Goal: Navigation & Orientation: Find specific page/section

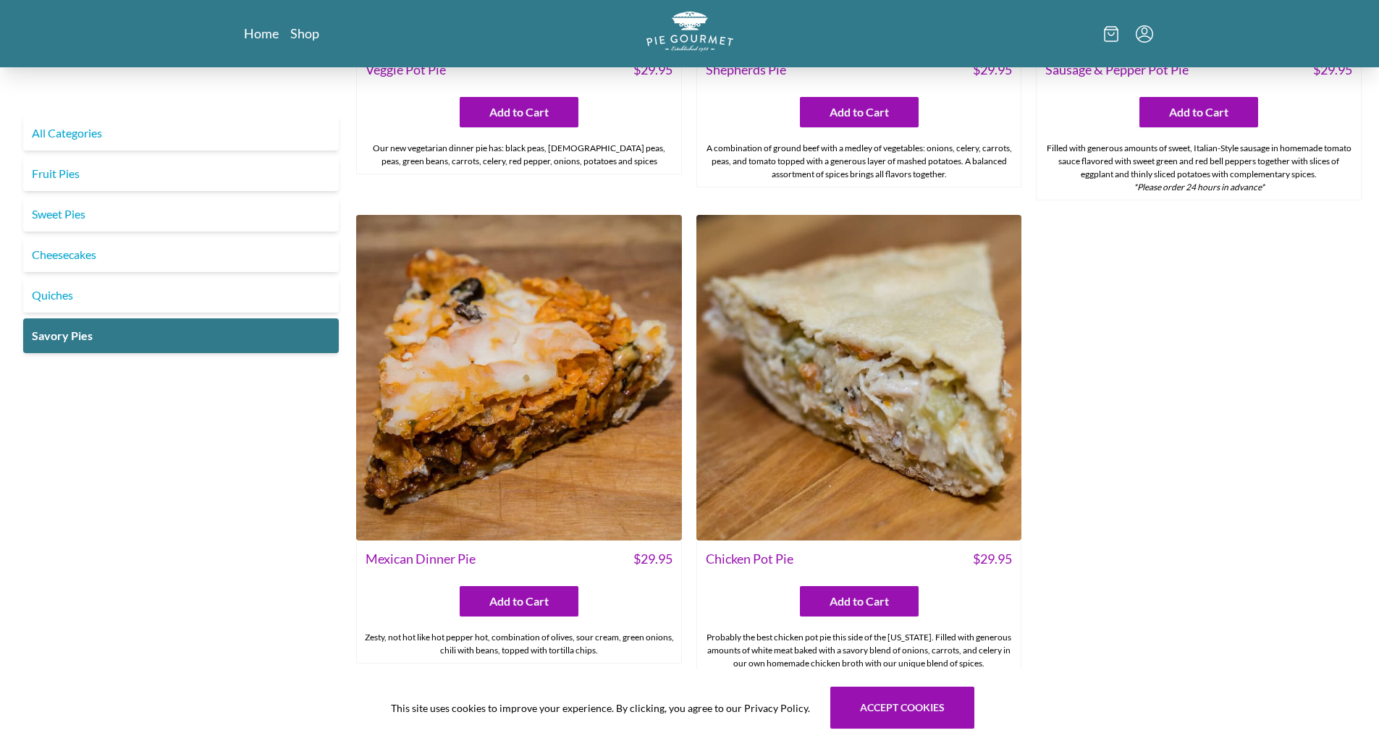
scroll to position [796, 0]
click at [925, 405] on img at bounding box center [859, 377] width 326 height 326
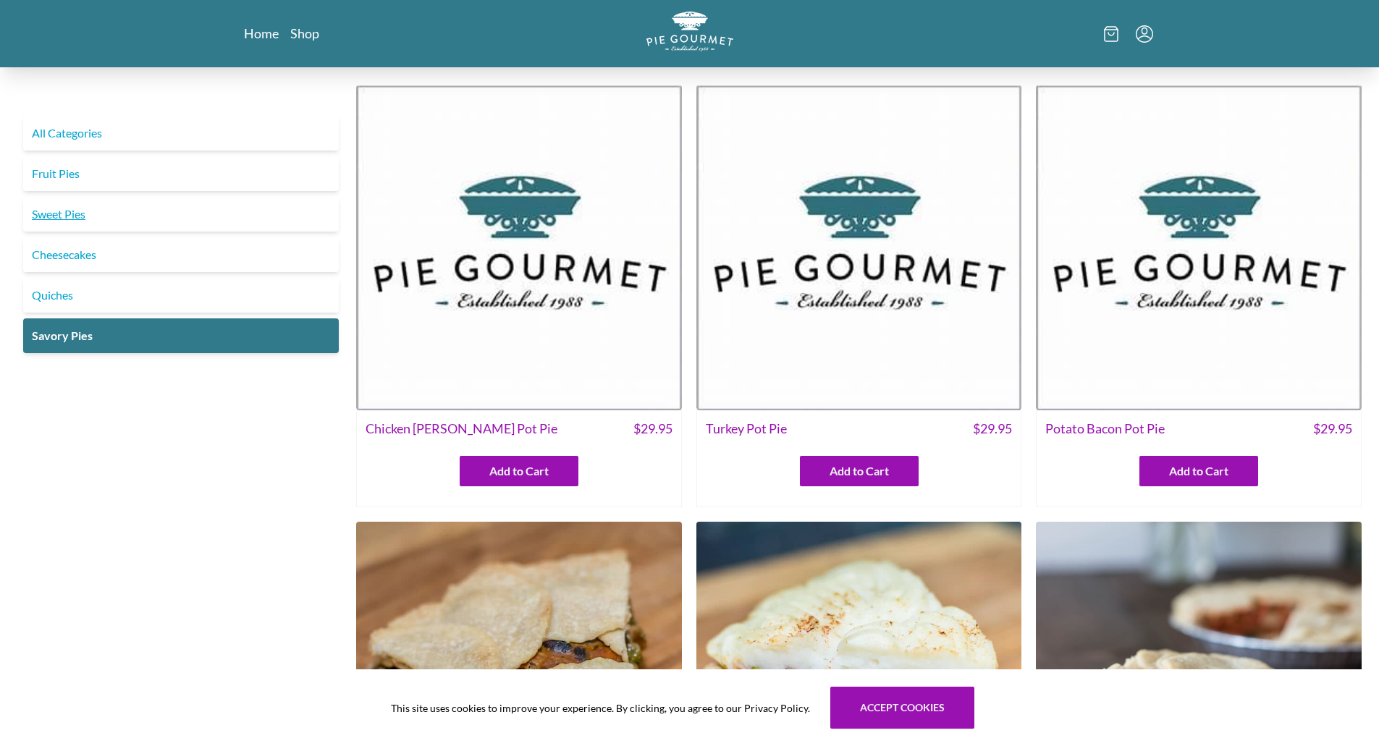
click at [69, 215] on link "Sweet Pies" at bounding box center [181, 214] width 316 height 35
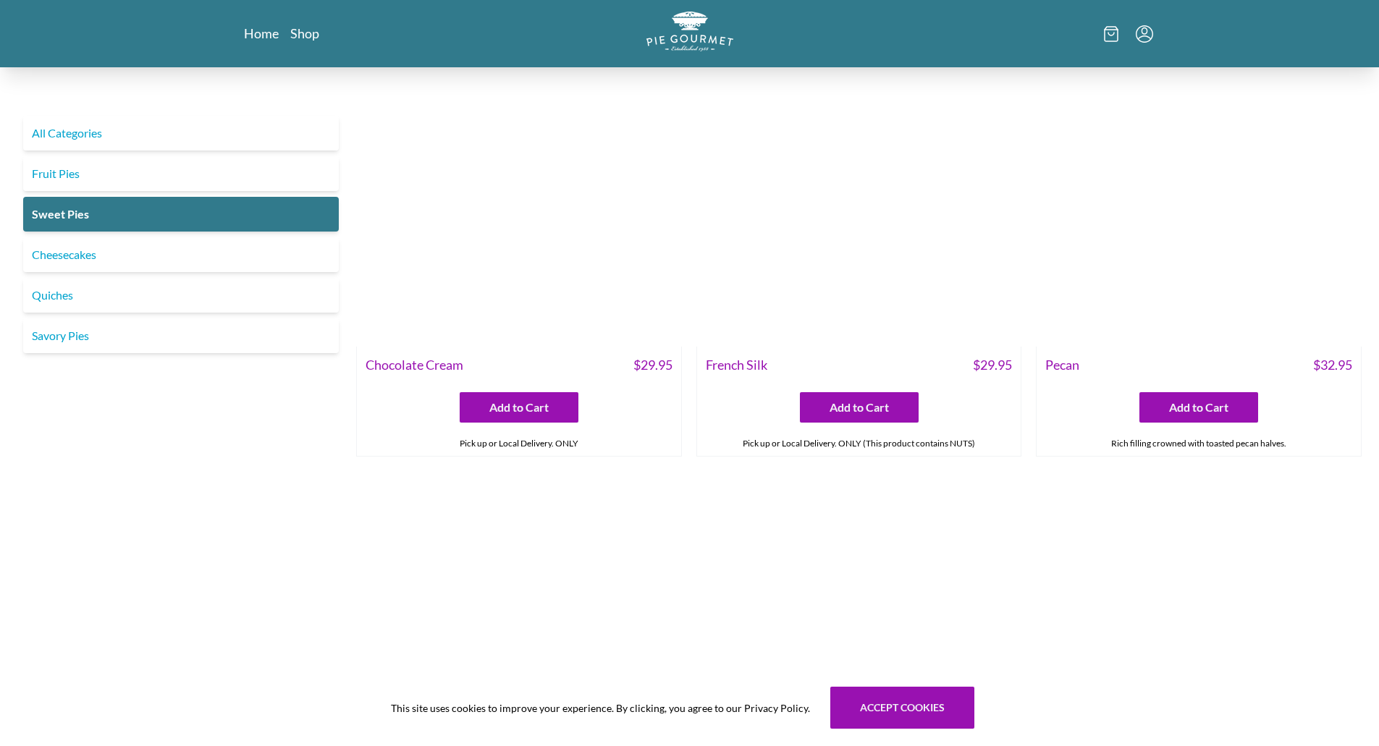
scroll to position [507, 0]
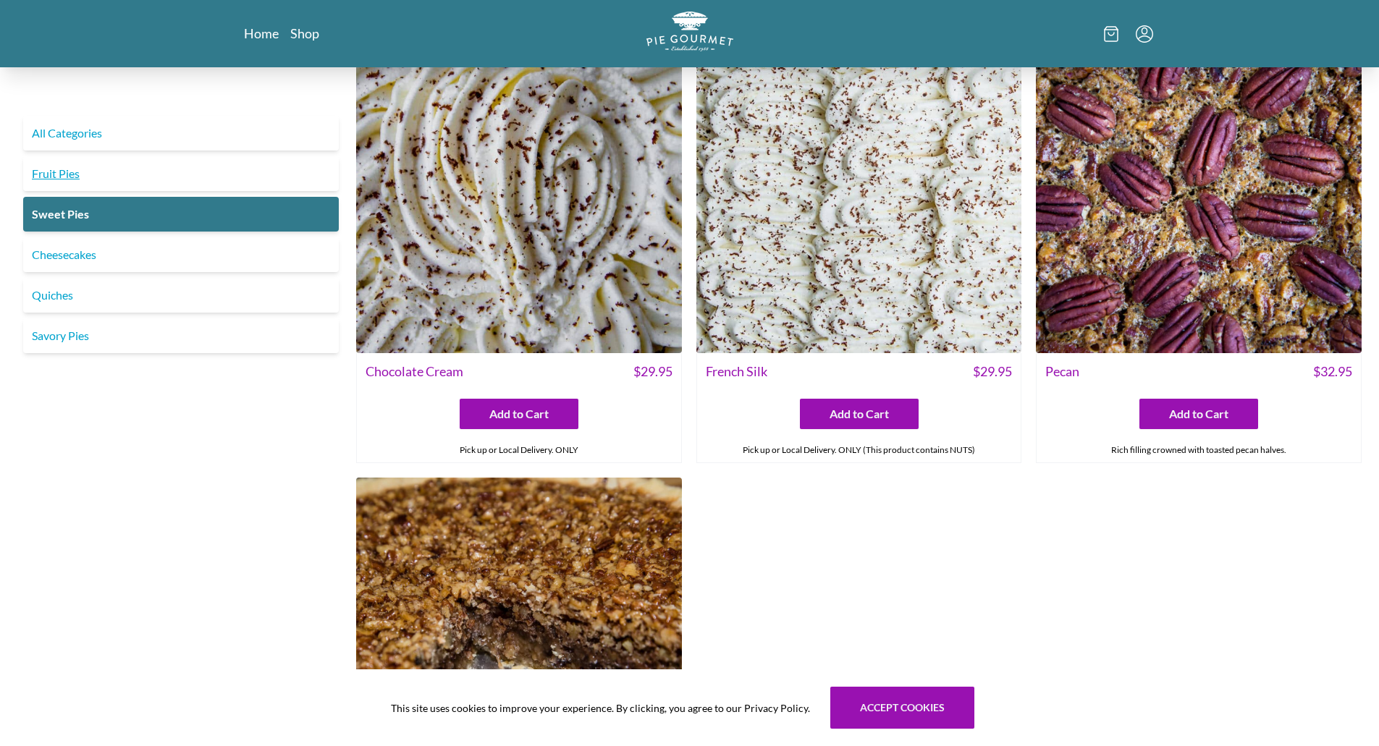
click at [70, 173] on link "Fruit Pies" at bounding box center [181, 173] width 316 height 35
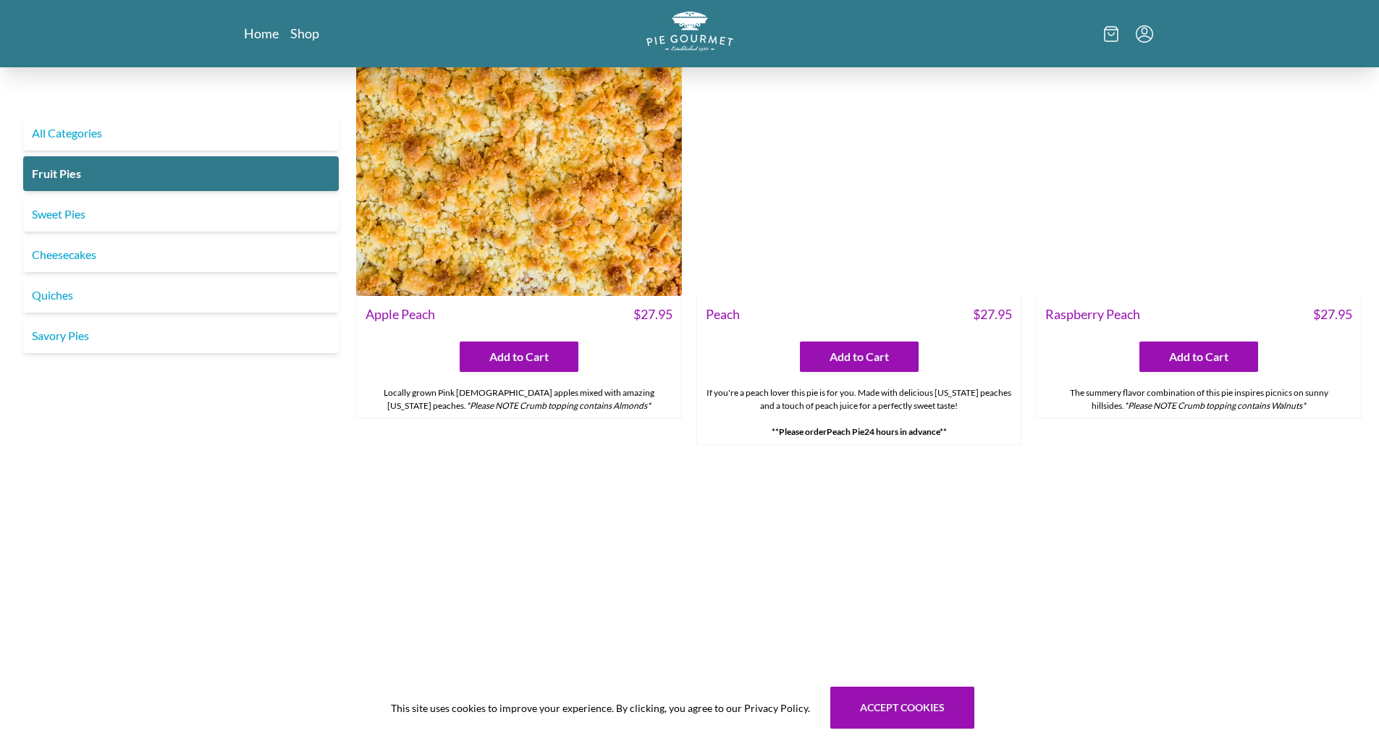
scroll to position [869, 0]
